Goal: Browse casually: Explore the website without a specific task or goal

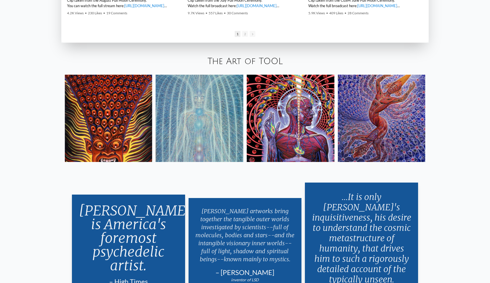
scroll to position [1136, 0]
click at [130, 114] on img at bounding box center [109, 118] width 88 height 88
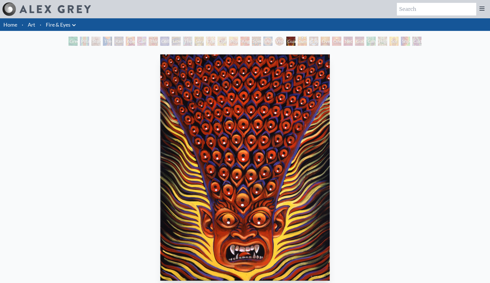
click at [309, 42] on div "Cosmic Elf" at bounding box center [313, 41] width 9 height 9
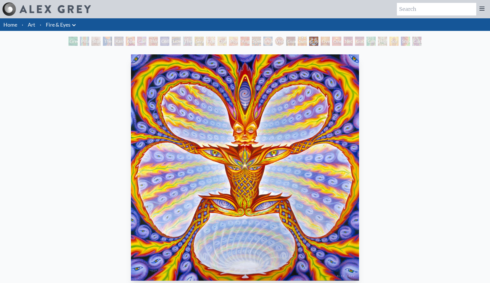
click at [335, 40] on div "One" at bounding box center [336, 41] width 9 height 9
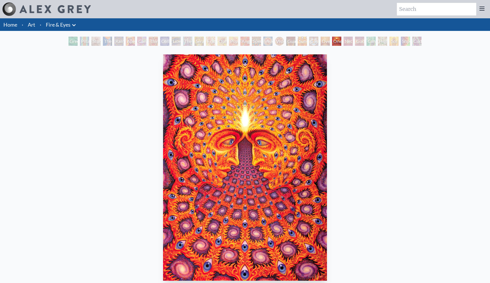
click at [350, 41] on div "Net of Being" at bounding box center [347, 41] width 9 height 9
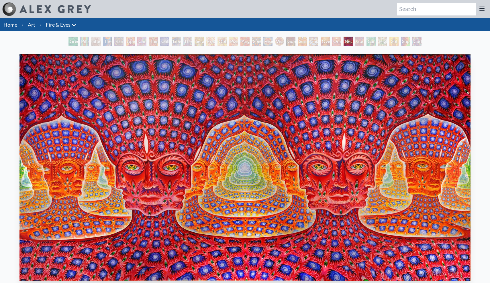
click at [366, 40] on div "Cannafist" at bounding box center [370, 41] width 9 height 9
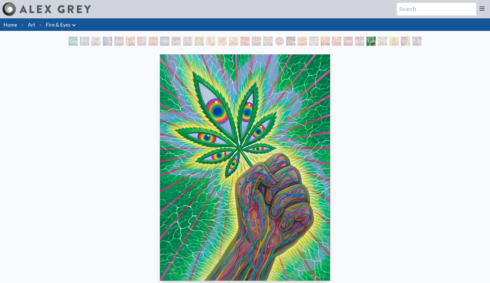
click at [387, 40] on div "Higher Vision" at bounding box center [382, 41] width 9 height 9
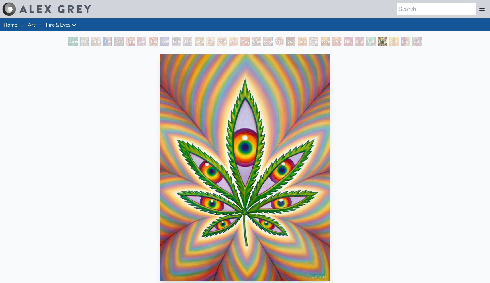
click at [389, 41] on div "Sol Invictus" at bounding box center [393, 41] width 9 height 9
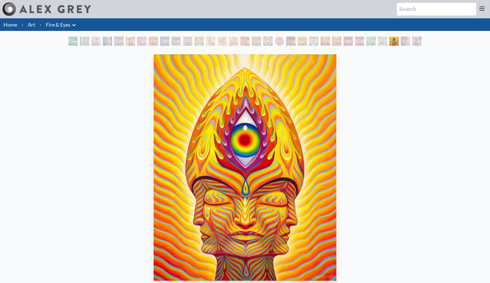
click at [415, 40] on div "Cuddle" at bounding box center [416, 41] width 9 height 9
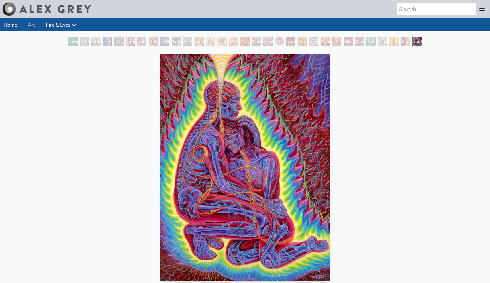
click at [407, 44] on div "Shpongled" at bounding box center [404, 41] width 9 height 9
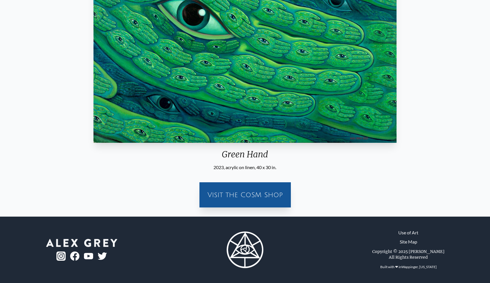
scroll to position [138, 0]
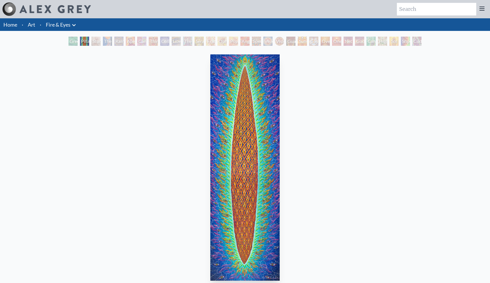
click at [24, 5] on img at bounding box center [54, 9] width 71 height 8
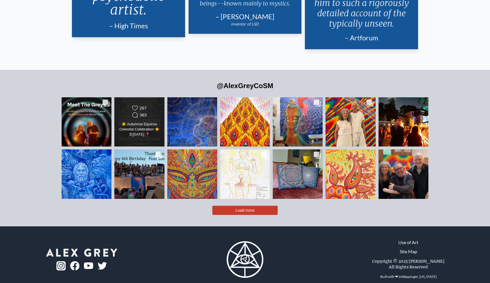
scroll to position [1391, 0]
